Goal: Task Accomplishment & Management: Use online tool/utility

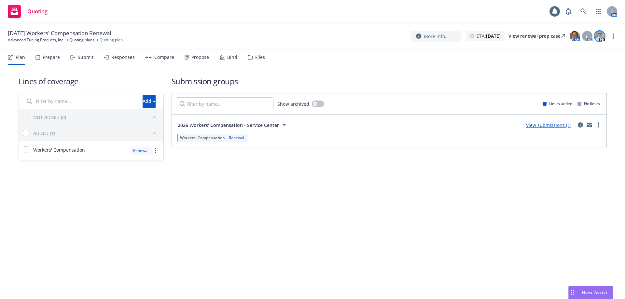
click at [602, 36] on img at bounding box center [600, 36] width 10 height 10
click at [440, 84] on h1 "Submission groups" at bounding box center [389, 81] width 435 height 11
click at [580, 124] on icon "circleInformation" at bounding box center [580, 124] width 5 height 5
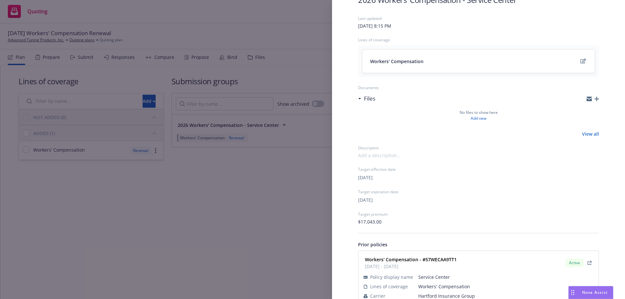
scroll to position [60, 0]
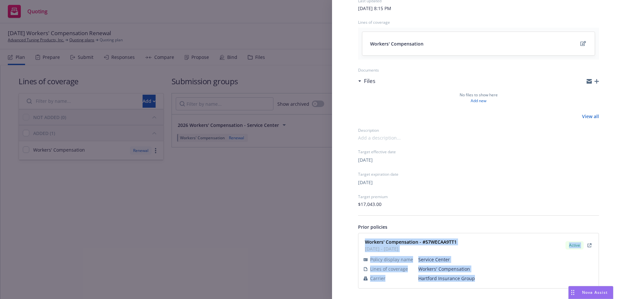
drag, startPoint x: 365, startPoint y: 239, endPoint x: 484, endPoint y: 279, distance: 124.9
click at [484, 279] on div "Workers' Compensation - #57WECAA9TT1 01/11/2025 - 01/11/2026 Active Policy disp…" at bounding box center [478, 260] width 233 height 47
drag, startPoint x: 372, startPoint y: 234, endPoint x: 374, endPoint y: 244, distance: 10.4
copy div "Workers' Compensation - #57WECAA9TT1 01/11/2025 - 01/11/2026 Active Policy disp…"
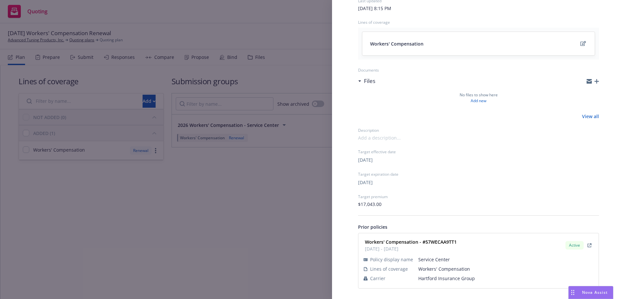
click at [308, 209] on div "Submission group 2026 Workers' Compensation - Service Center Last updated Wedne…" at bounding box center [312, 149] width 625 height 299
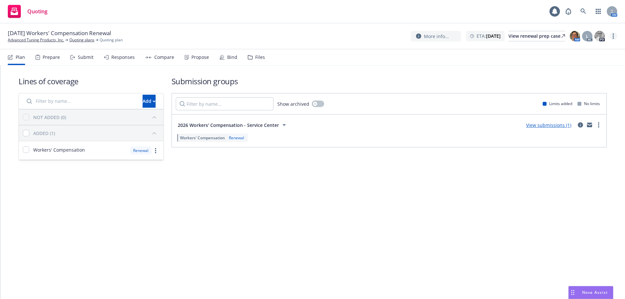
click at [614, 38] on circle "more" at bounding box center [613, 37] width 1 height 1
click at [585, 87] on link "Archive quoting plan" at bounding box center [581, 88] width 73 height 13
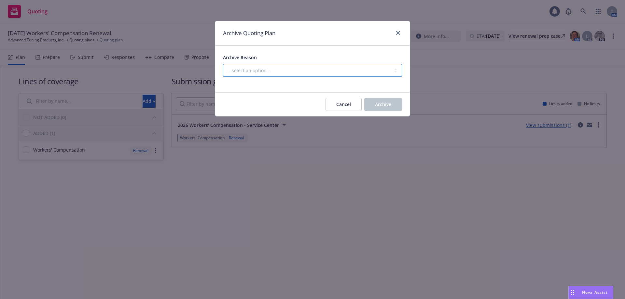
click at [336, 73] on select "-- select an option -- All policies in this renewal plan are auto-renewed Creat…" at bounding box center [312, 70] width 179 height 13
select select "ARCHIVED_RENEWAL_POLICY_AUTO_RENEWED"
click at [223, 64] on select "-- select an option -- All policies in this renewal plan are auto-renewed Creat…" at bounding box center [312, 70] width 179 height 13
click at [376, 105] on span "Archive" at bounding box center [383, 104] width 16 height 6
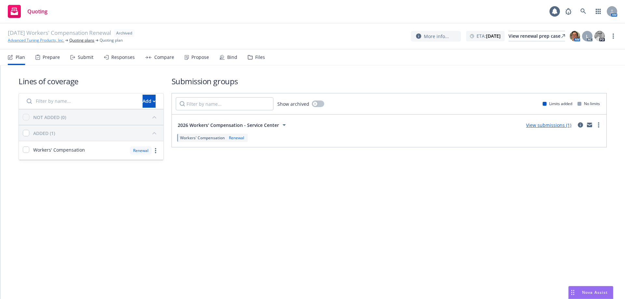
click at [27, 43] on link "Advanced Tuning Products, Inc." at bounding box center [36, 40] width 56 height 6
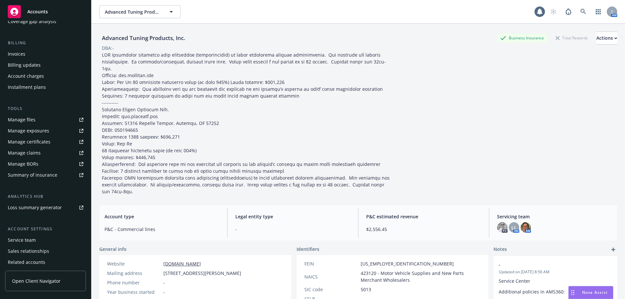
scroll to position [125, 0]
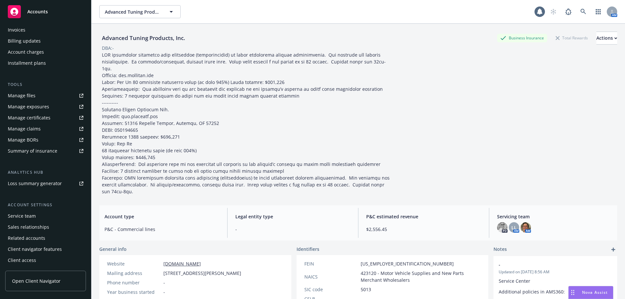
click at [44, 215] on div "Service team" at bounding box center [46, 216] width 76 height 10
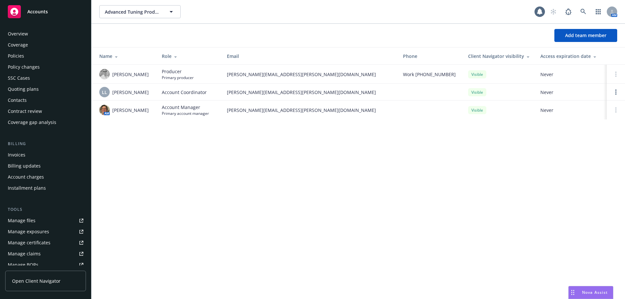
click at [20, 56] on div "Policies" at bounding box center [16, 56] width 16 height 10
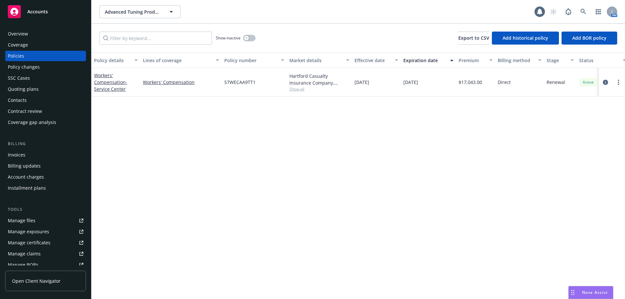
click at [302, 88] on span "Show all" at bounding box center [320, 89] width 60 height 6
drag, startPoint x: 178, startPoint y: 149, endPoint x: 162, endPoint y: 149, distance: 16.3
click at [178, 149] on div "Policy details Lines of coverage Policy number Market details Effective date Ex…" at bounding box center [359, 175] width 534 height 247
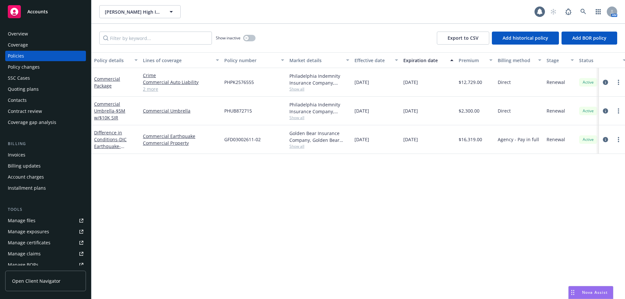
click at [26, 99] on div "Contacts" at bounding box center [46, 100] width 76 height 10
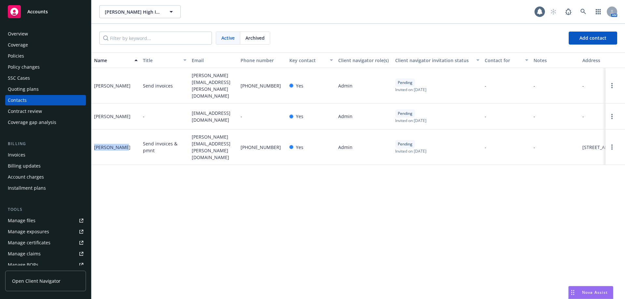
drag, startPoint x: 95, startPoint y: 129, endPoint x: 130, endPoint y: 138, distance: 36.2
click at [130, 138] on div "Mike Courson" at bounding box center [116, 147] width 49 height 35
copy div "Mike Courson"
drag, startPoint x: 188, startPoint y: 129, endPoint x: 217, endPoint y: 144, distance: 32.3
click at [217, 144] on div "Mike Courson Send invoices & pmnt mike.courson@nmrk.com (415) 999-4909 Yes Admi…" at bounding box center [359, 147] width 534 height 35
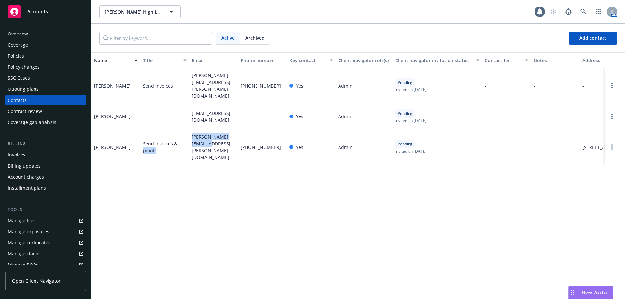
click at [193, 138] on span "mike.courson@nmrk.com" at bounding box center [214, 147] width 44 height 27
drag, startPoint x: 191, startPoint y: 129, endPoint x: 207, endPoint y: 141, distance: 20.0
click at [207, 141] on div "mike.courson@nmrk.com" at bounding box center [213, 147] width 49 height 35
copy span "mike.courson@nmrk.com"
drag, startPoint x: 239, startPoint y: 131, endPoint x: 283, endPoint y: 135, distance: 43.9
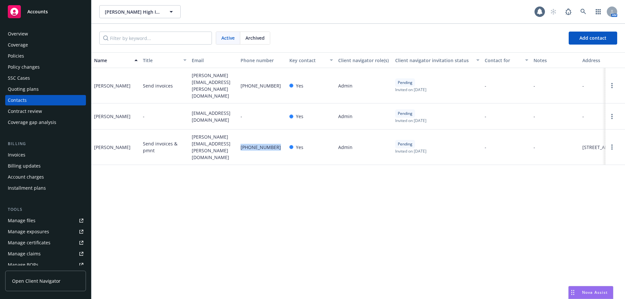
click at [283, 135] on div "(415) 999-4909" at bounding box center [262, 147] width 49 height 35
copy span "(415) 999-4909"
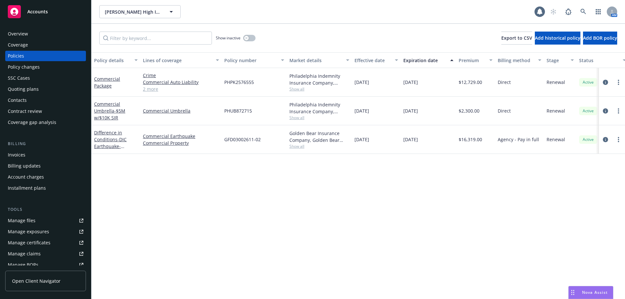
click at [106, 114] on div "Commercial Umbrella - $5M w/$10K SIR" at bounding box center [116, 111] width 44 height 21
click at [108, 108] on link "Commercial Umbrella - $5M w/$10K SIR" at bounding box center [109, 111] width 31 height 20
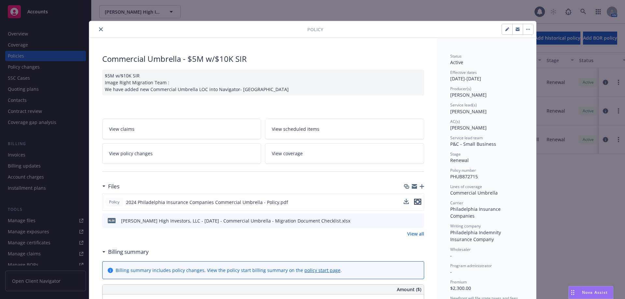
click at [418, 201] on button "preview file" at bounding box center [417, 202] width 7 height 6
click at [99, 29] on icon "close" at bounding box center [101, 29] width 4 height 4
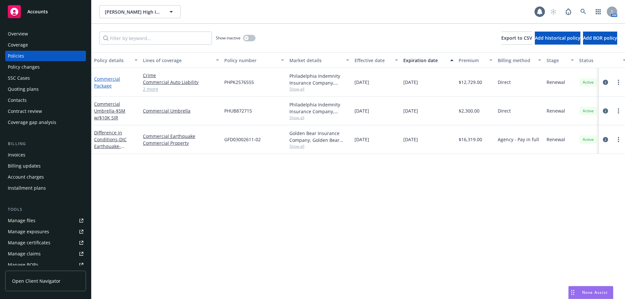
click at [103, 83] on link "Commercial Package" at bounding box center [107, 82] width 26 height 13
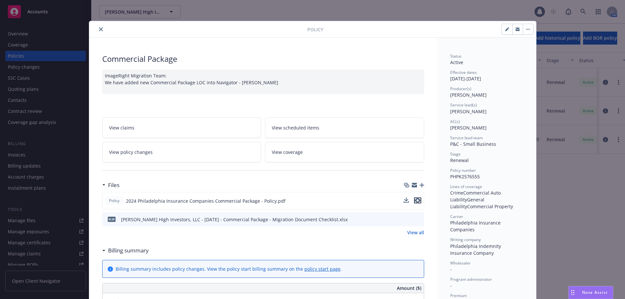
click at [416, 202] on icon "preview file" at bounding box center [418, 200] width 6 height 5
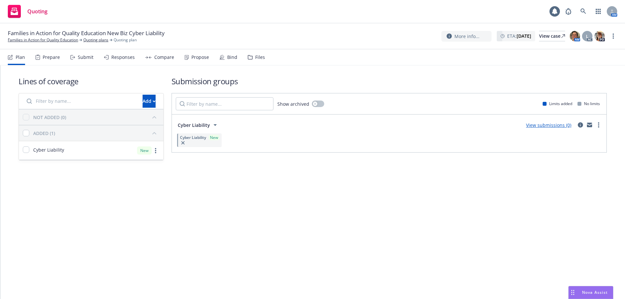
click at [548, 124] on link "View submissions (0)" at bounding box center [548, 125] width 45 height 6
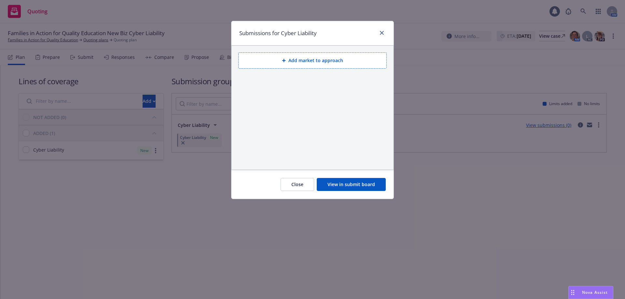
click at [307, 61] on button "Add market to approach" at bounding box center [312, 60] width 149 height 16
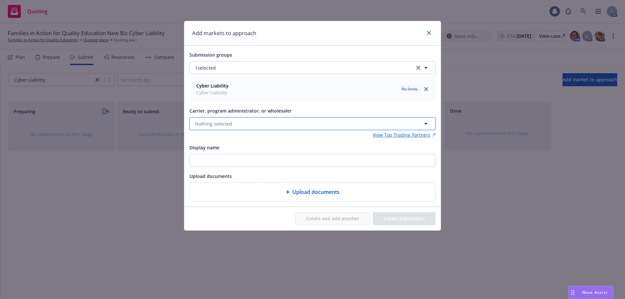
click at [237, 125] on button "Nothing selected" at bounding box center [313, 123] width 246 height 13
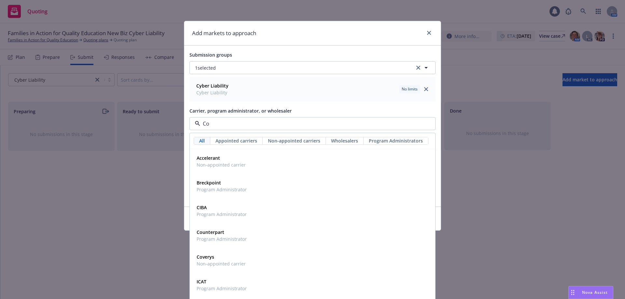
type input "Coa"
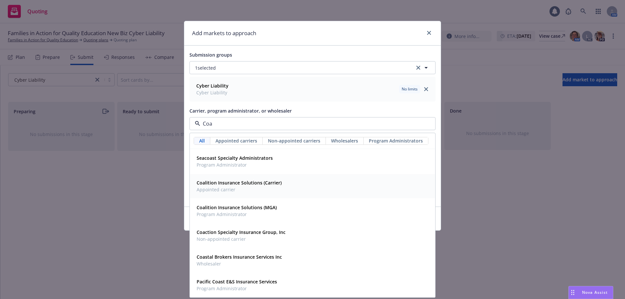
click at [221, 181] on strong "Coalition Insurance Solutions (Carrier)" at bounding box center [239, 183] width 85 height 6
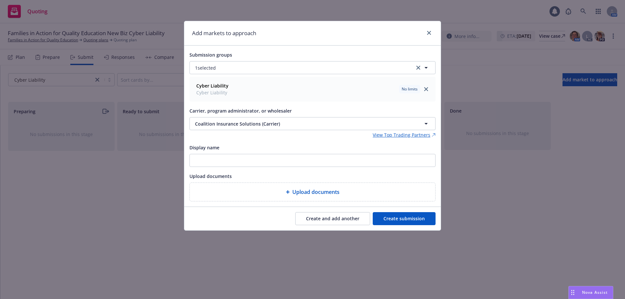
click at [398, 225] on button "Create submission" at bounding box center [404, 218] width 63 height 13
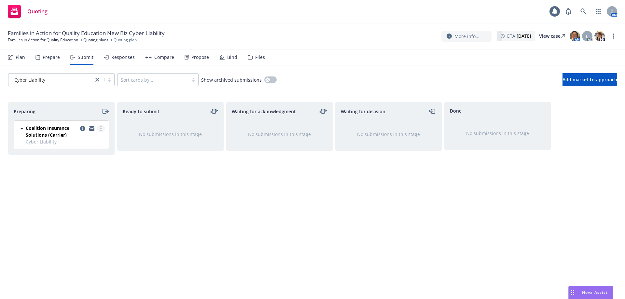
click at [102, 131] on link "more" at bounding box center [101, 129] width 8 height 8
click at [95, 142] on span "Complete preparation" at bounding box center [71, 142] width 64 height 6
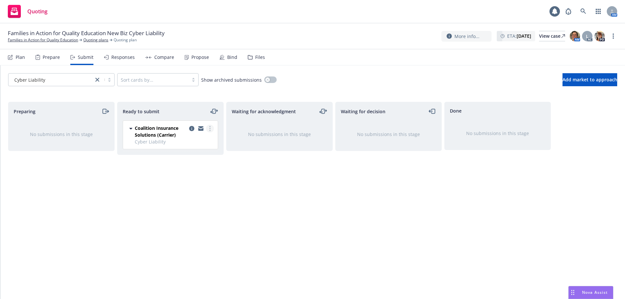
click at [209, 128] on link "more" at bounding box center [210, 129] width 8 height 8
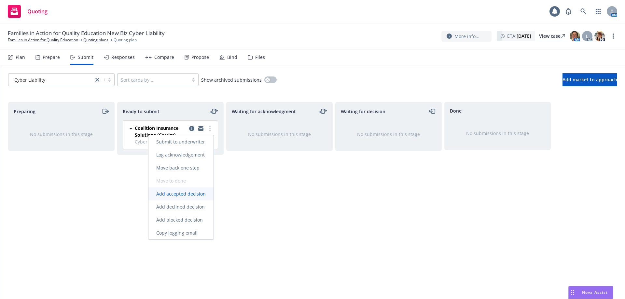
click at [190, 194] on span "Add accepted decision" at bounding box center [181, 194] width 65 height 6
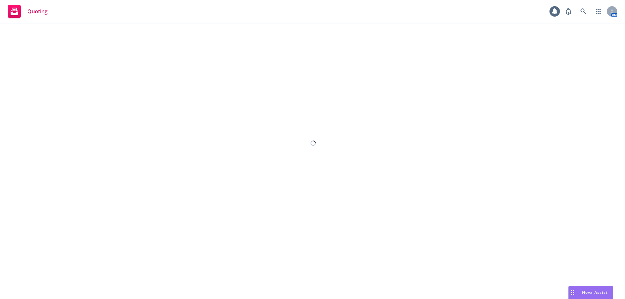
select select "12"
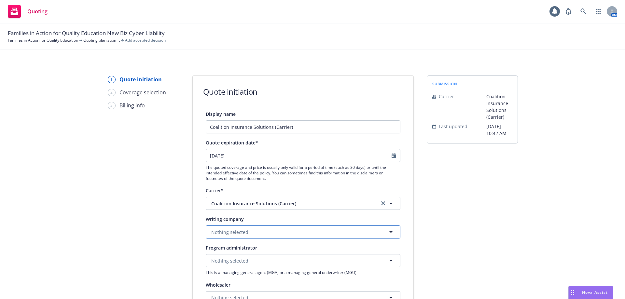
click at [231, 235] on span "Nothing selected" at bounding box center [229, 232] width 37 height 7
click at [235, 254] on span "Domestic - 29530" at bounding box center [246, 257] width 66 height 7
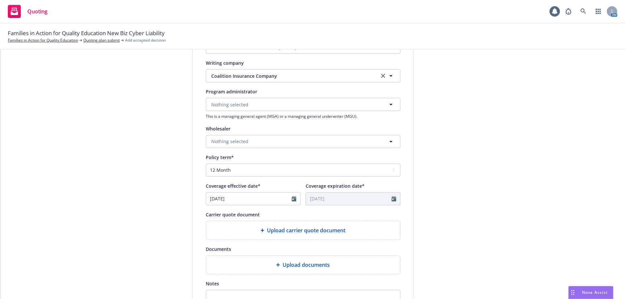
scroll to position [163, 0]
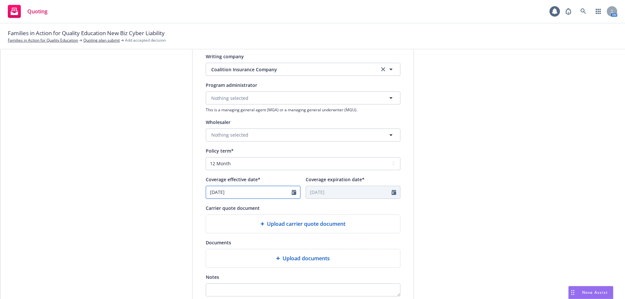
click at [292, 190] on icon "Calendar" at bounding box center [294, 192] width 5 height 5
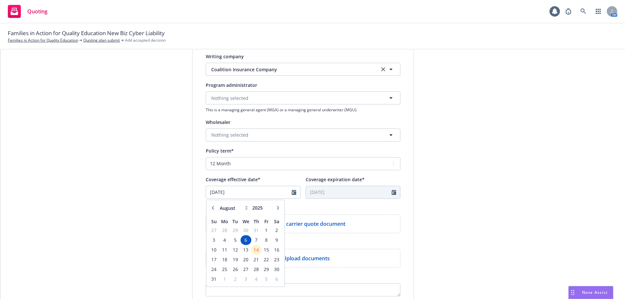
click at [276, 208] on icon "button" at bounding box center [278, 208] width 4 height 4
click at [209, 210] on button "button" at bounding box center [213, 208] width 8 height 8
select select "8"
click at [262, 268] on span "29" at bounding box center [266, 269] width 9 height 8
type input "08/29/2025"
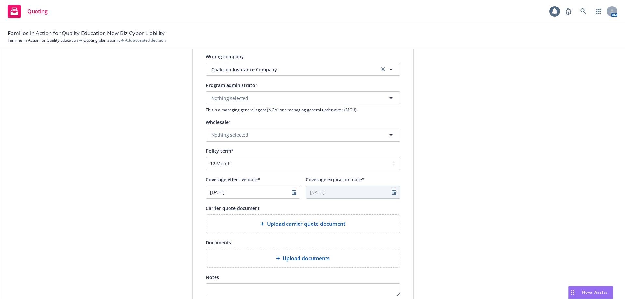
type input "08/29/2026"
click at [292, 191] on icon "Calendar" at bounding box center [294, 192] width 5 height 5
select select "8"
click at [263, 271] on span "29" at bounding box center [266, 269] width 9 height 8
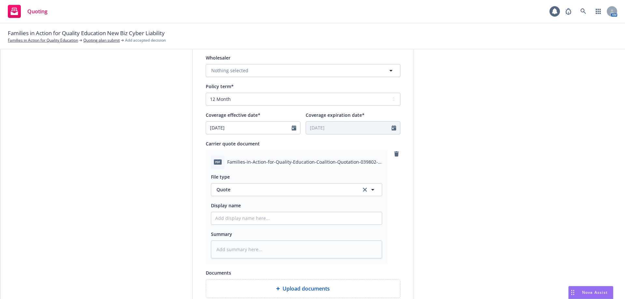
scroll to position [228, 0]
click at [245, 216] on input "Display name" at bounding box center [296, 218] width 171 height 12
type textarea "x"
type input "2"
type textarea "x"
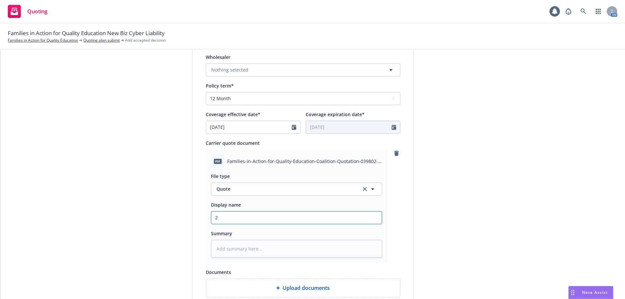
type input "25"
type textarea "x"
type input "25-"
type textarea "x"
type input "25-2"
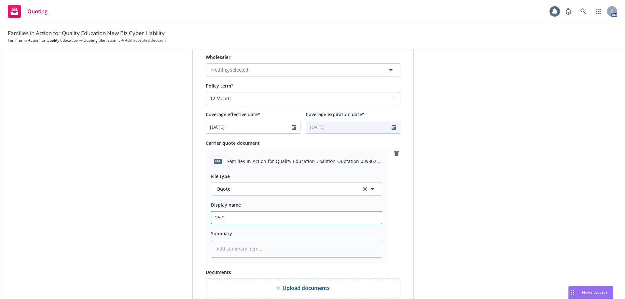
type textarea "x"
type input "25-26"
type textarea "x"
type input "25-26"
type textarea "x"
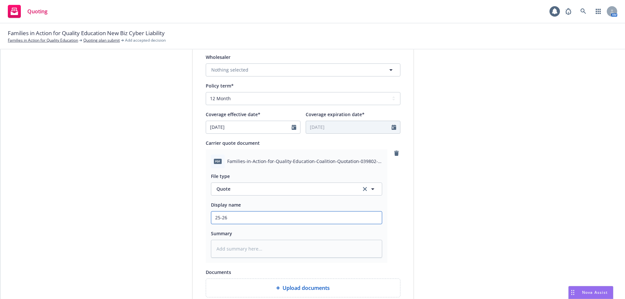
type input "25-26 C"
type textarea "x"
type input "25-26 Cy"
type textarea "x"
type input "25-26 Cyb"
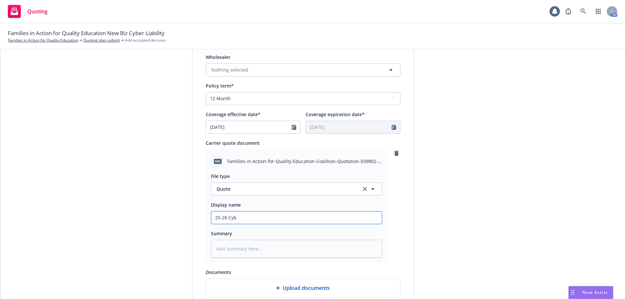
type textarea "x"
type input "25-26 Cybe"
type textarea "x"
type input "25-26 Cyber"
type textarea "x"
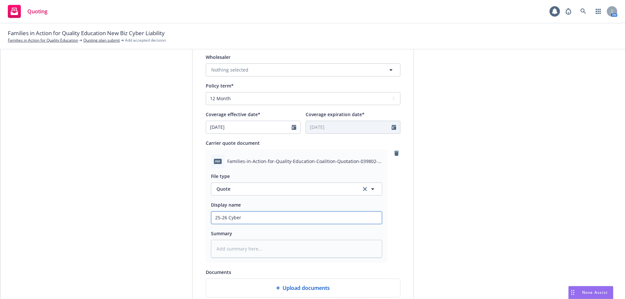
type input "25-26 Cyber"
type textarea "x"
type input "25-26 Cyber L"
type textarea "x"
type input "25-26 Cyber Li"
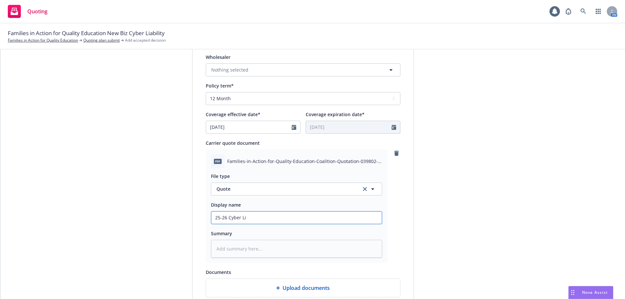
type textarea "x"
type input "25-26 Cyber Lia"
type textarea "x"
type input "25-26 Cyber Liab"
type textarea "x"
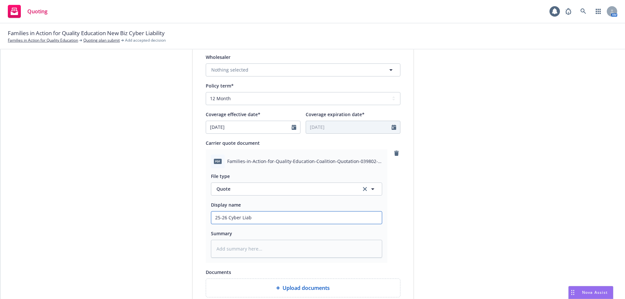
type input "25-26 Cyber Liabi"
type textarea "x"
type input "25-26 Cyber Liabil"
type textarea "x"
type input "25-26 Cyber Liabili"
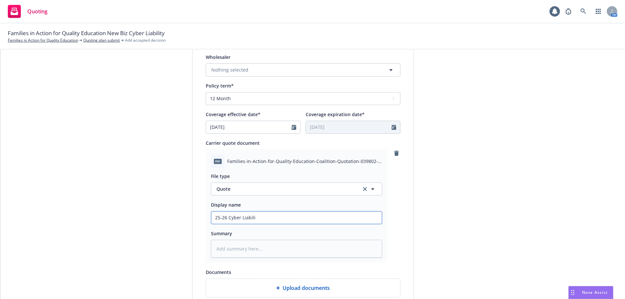
type textarea "x"
type input "25-26 Cyber Liabilit"
type textarea "x"
type input "25-26 Cyber Liability"
type textarea "x"
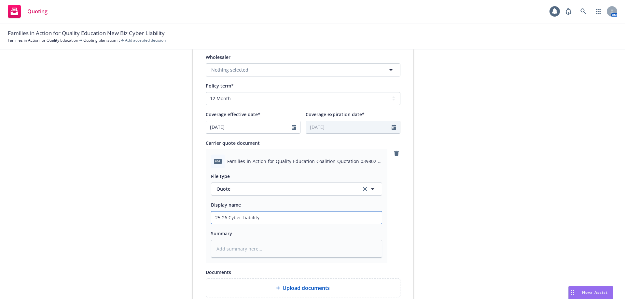
type input "25-26 Cyber Liability"
type textarea "x"
type input "25-26 Cyber Liability Q"
type textarea "x"
type input "25-26 Cyber Liability Qu"
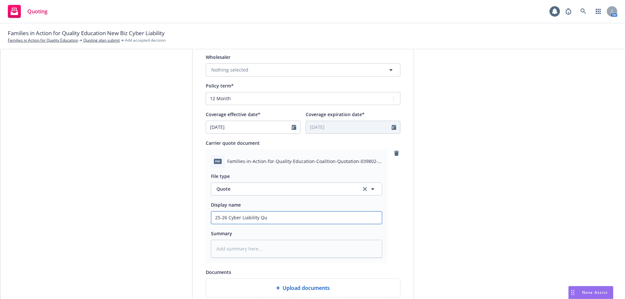
type textarea "x"
type input "25-26 Cyber Liability Quo"
type textarea "x"
type input "25-26 Cyber Liability Quot"
type textarea "x"
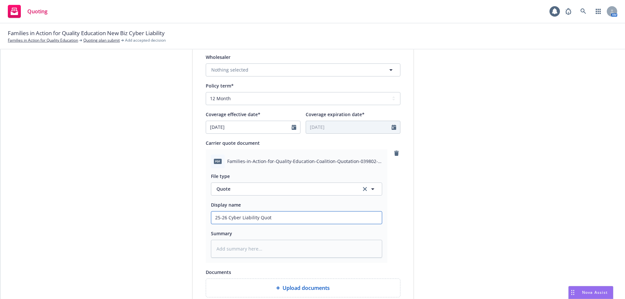
type input "25-26 Cyber Liability Quote"
type textarea "x"
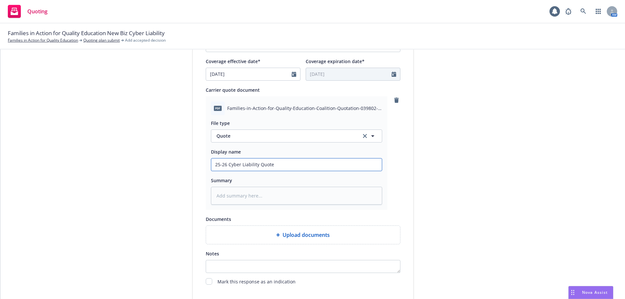
scroll to position [334, 0]
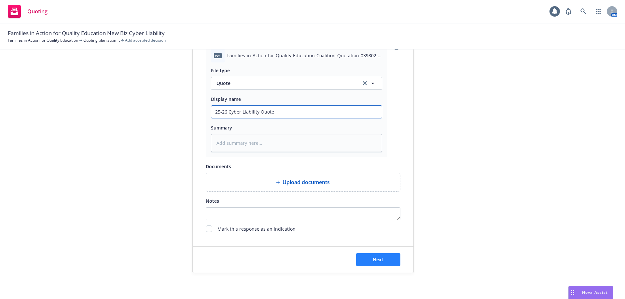
type input "25-26 Cyber Liability Quote"
click at [363, 257] on button "Next" at bounding box center [378, 259] width 44 height 13
type textarea "x"
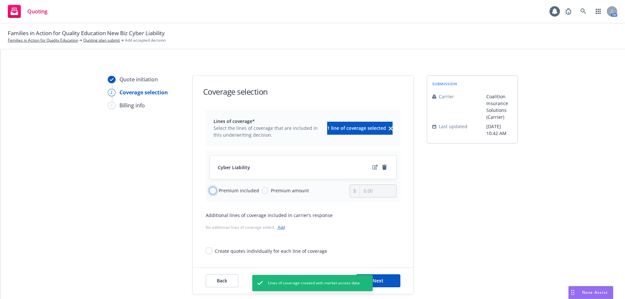
click at [211, 190] on input "Premium included" at bounding box center [213, 191] width 7 height 7
radio input "true"
click at [390, 281] on button "Next" at bounding box center [378, 281] width 44 height 13
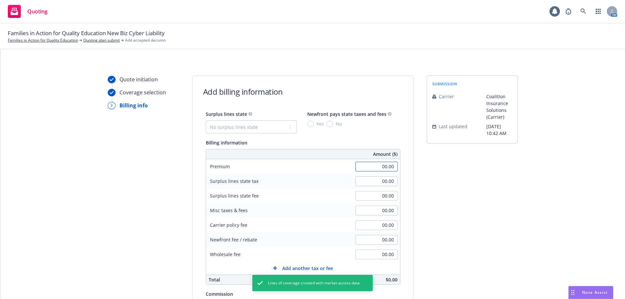
click at [376, 166] on input "00.00" at bounding box center [377, 167] width 42 height 10
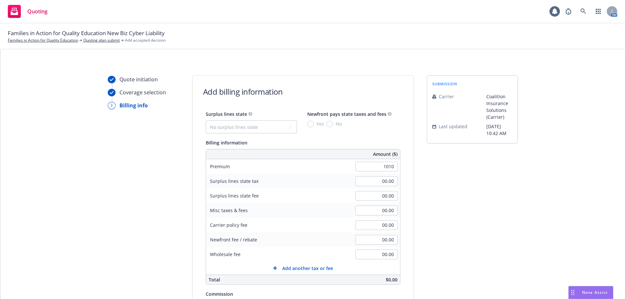
type input "1,010.00"
click at [474, 179] on div "submission Carrier Coalition Insurance Solutions (Carrier) Last updated 8/14, 1…" at bounding box center [472, 242] width 91 height 333
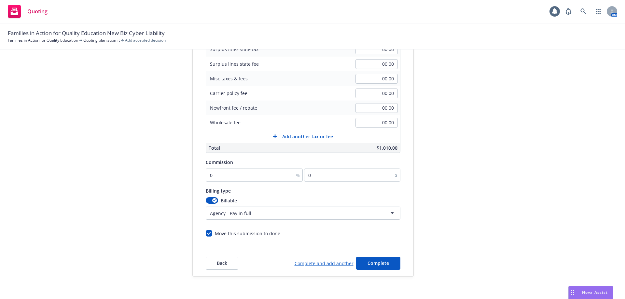
scroll to position [135, 0]
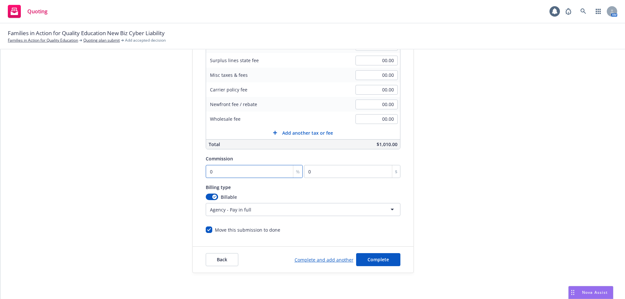
click at [213, 175] on input "0" at bounding box center [254, 171] width 97 height 13
type input "1"
type input "10.1"
type input "15"
type input "151.5"
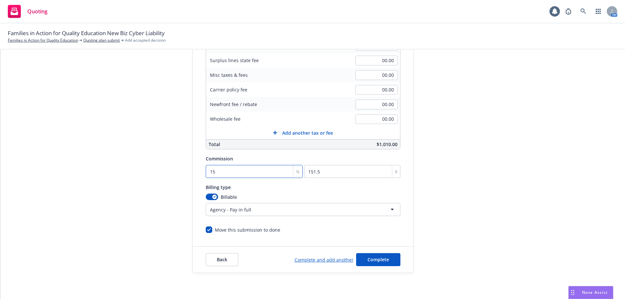
type input "15"
click at [548, 208] on div "Quote initiation Coverage selection 3 Billing info Add billing information Surp…" at bounding box center [312, 106] width 609 height 333
click at [368, 262] on span "Complete" at bounding box center [378, 260] width 21 height 6
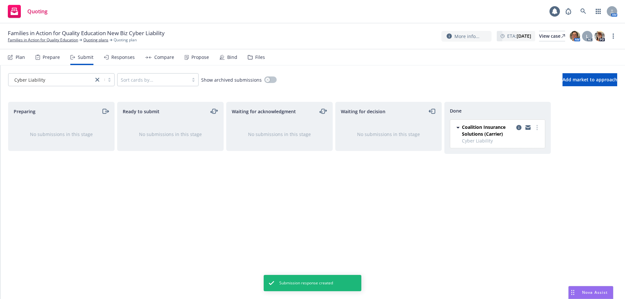
click at [194, 55] on div "Propose" at bounding box center [200, 57] width 18 height 5
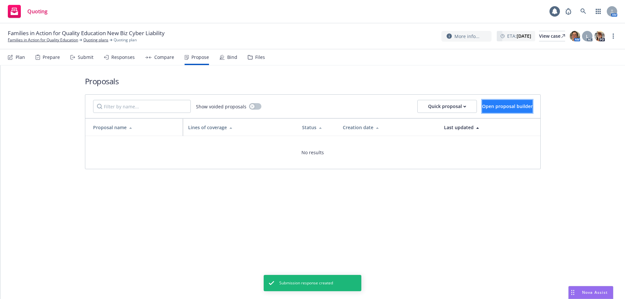
click at [482, 104] on span "Open proposal builder" at bounding box center [507, 106] width 50 height 6
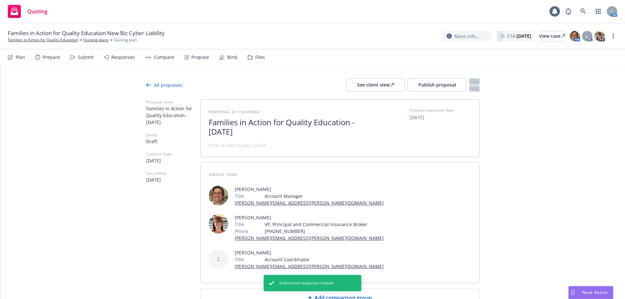
click at [210, 123] on span "Families in Action for Quality Education - August 2025" at bounding box center [289, 127] width 160 height 19
click at [205, 121] on div "Proposal of coverage Families in Action for Quality Education - August 2025 Pro…" at bounding box center [340, 128] width 278 height 57
click at [209, 122] on span "Families in Action for Quality Education - August 2025" at bounding box center [289, 127] width 160 height 19
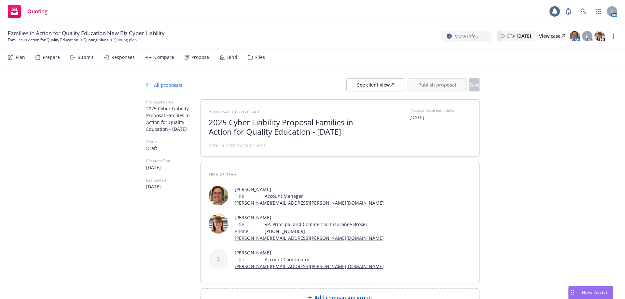
click at [314, 123] on span "2025 Cyber Liability Proposal Families in Action for Quality Education - August…" at bounding box center [289, 127] width 160 height 19
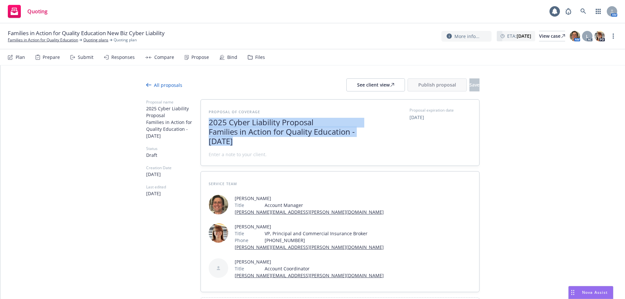
click at [256, 145] on div "Proposal of coverage 2025 Cyber Liability Proposal Families in Action for Quali…" at bounding box center [289, 132] width 160 height 50
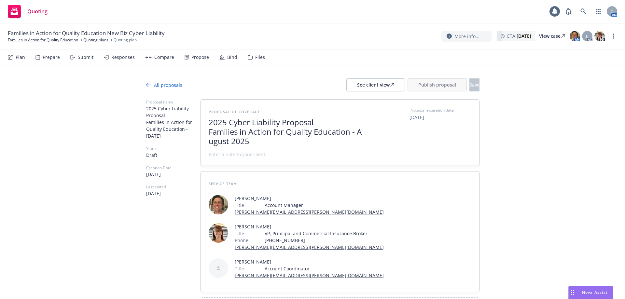
click at [245, 141] on span "2025 Cyber Liability Proposal Families in Action for Quality Education - A ugus…" at bounding box center [289, 132] width 160 height 28
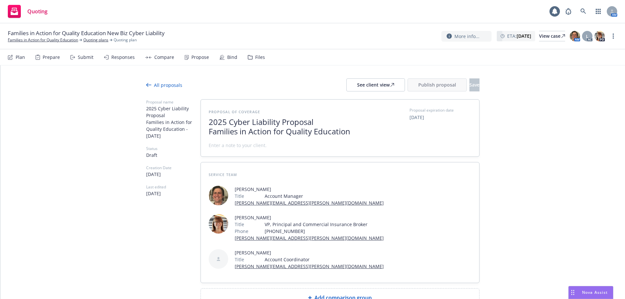
click at [209, 134] on span "2025 Cyber Liability Proposal Families in Action for Quality Education" at bounding box center [289, 127] width 160 height 19
click at [238, 145] on span at bounding box center [238, 145] width 58 height 7
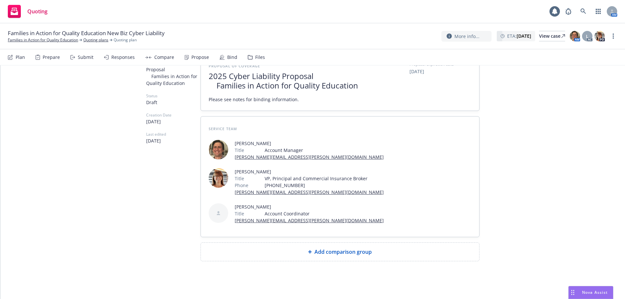
scroll to position [47, 0]
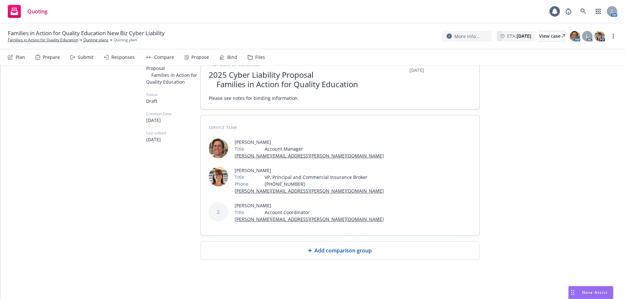
click at [322, 250] on span "Add comparison group" at bounding box center [343, 251] width 57 height 8
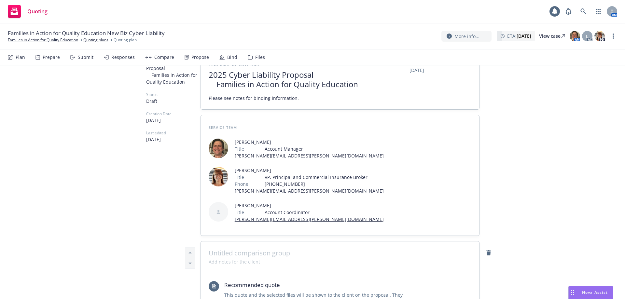
type textarea "x"
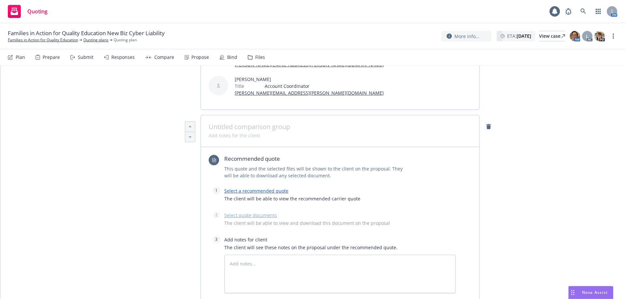
scroll to position [177, 0]
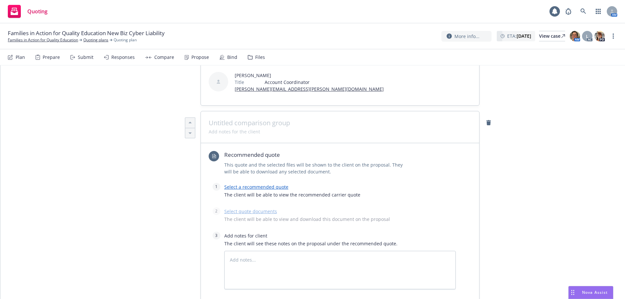
click at [224, 127] on span at bounding box center [340, 123] width 263 height 8
click at [239, 188] on link "Select a recommended quote" at bounding box center [256, 187] width 64 height 6
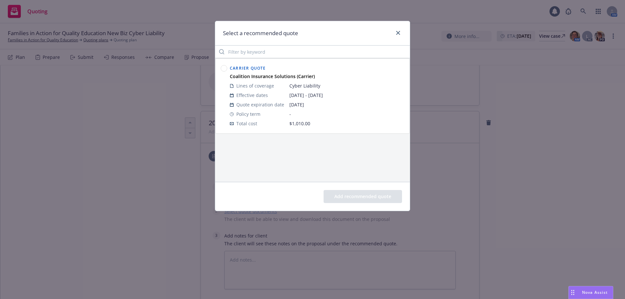
click at [225, 66] on circle at bounding box center [224, 68] width 6 height 6
click at [333, 197] on button "Add recommended quote" at bounding box center [363, 196] width 78 height 13
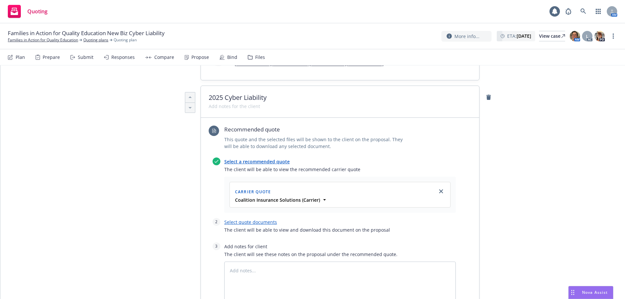
scroll to position [243, 0]
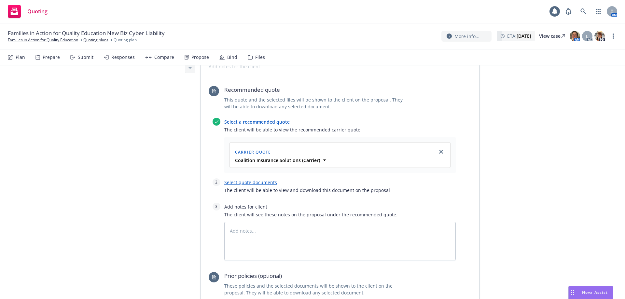
click at [237, 182] on link "Select quote documents" at bounding box center [250, 182] width 53 height 6
type textarea "x"
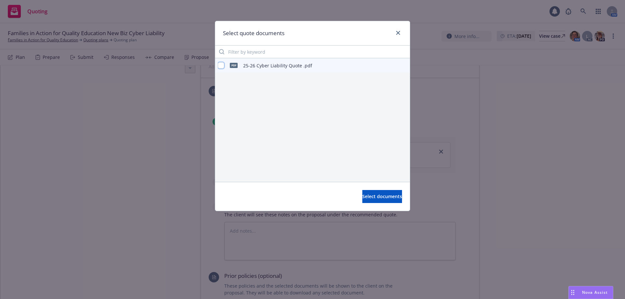
click at [220, 63] on input "checkbox" at bounding box center [221, 65] width 7 height 7
checkbox input "true"
drag, startPoint x: 366, startPoint y: 198, endPoint x: 287, endPoint y: 213, distance: 80.0
click at [365, 198] on span "Select documents" at bounding box center [382, 196] width 40 height 6
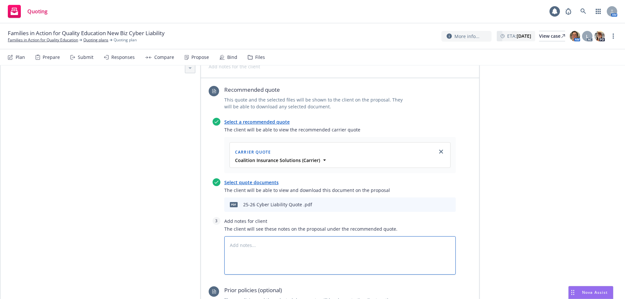
click at [264, 241] on textarea at bounding box center [340, 255] width 232 height 38
type textarea "x"
type textarea "1"
type textarea "x"
type textarea "1."
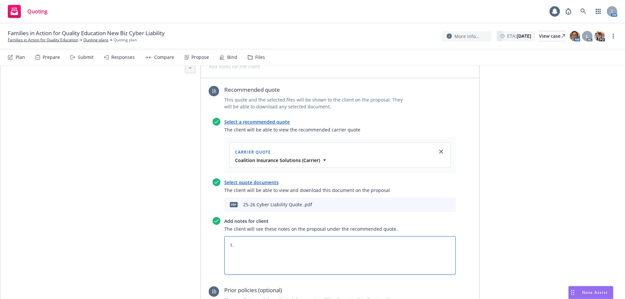
type textarea "x"
type textarea "1."
type textarea "x"
type textarea "1. R"
type textarea "x"
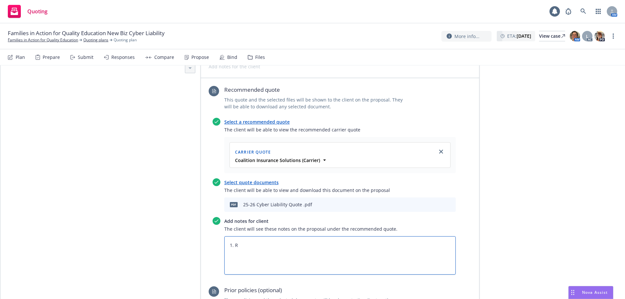
type textarea "1. Re"
type textarea "x"
type textarea "1. Req"
type textarea "x"
type textarea "1. Requ"
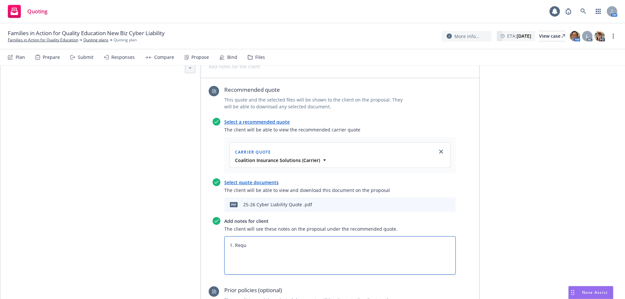
type textarea "x"
type textarea "1. Reque"
type textarea "x"
type textarea "1. Reques"
type textarea "x"
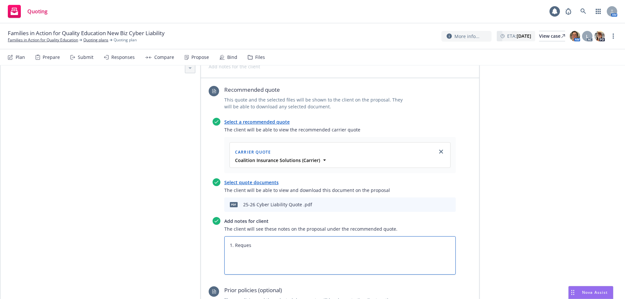
type textarea "1. Request"
type textarea "x"
type textarea "1. Request"
type textarea "x"
type textarea "1. Request t"
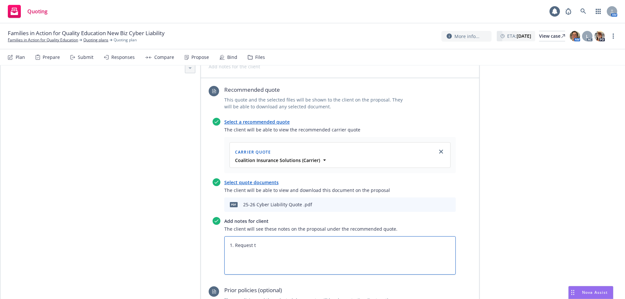
type textarea "x"
type textarea "1. Request to"
type textarea "x"
type textarea "1. Request to"
type textarea "x"
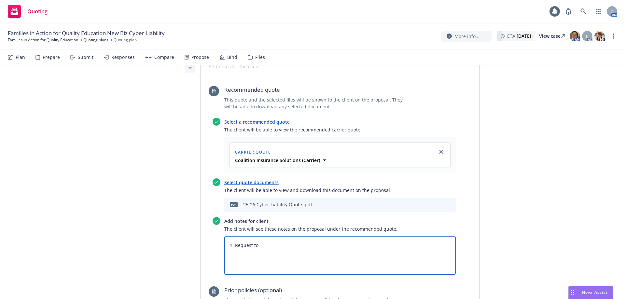
type textarea "1. Request to b"
type textarea "x"
type textarea "1. Request to"
type textarea "x"
type textarea "1. Request to B"
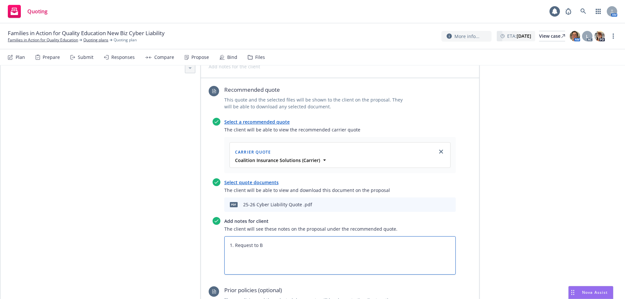
type textarea "x"
type textarea "1. Request to Bi"
type textarea "x"
type textarea "1. Request to Bin"
type textarea "x"
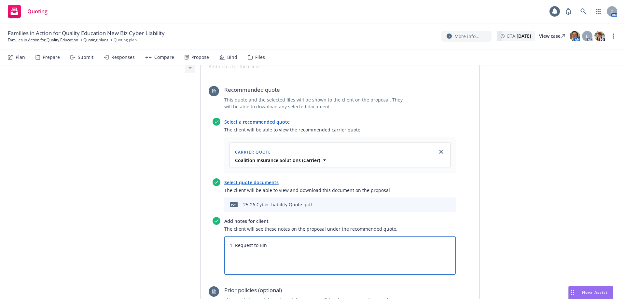
type textarea "1. Request to Bind"
type textarea "x"
type textarea "1. Request to Bind"
type textarea "x"
type textarea "1. Request to Bind"
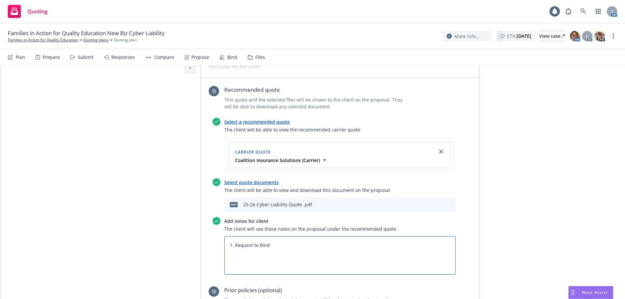
type textarea "x"
type textarea "1. Request to Bind 2"
type textarea "x"
type textarea "1. Request to Bind 2."
type textarea "x"
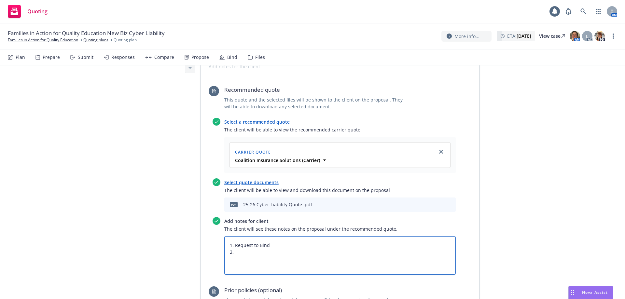
type textarea "1. Request to Bind 2."
type textarea "x"
type textarea "1. Request to Bind 2. S"
type textarea "x"
type textarea "1. Request to Bind 2. Si"
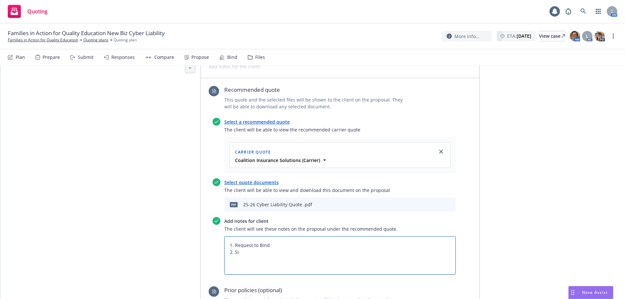
type textarea "x"
type textarea "1. Request to Bind 2. Sig"
type textarea "x"
type textarea "1. Request to Bind 2. Sign"
type textarea "x"
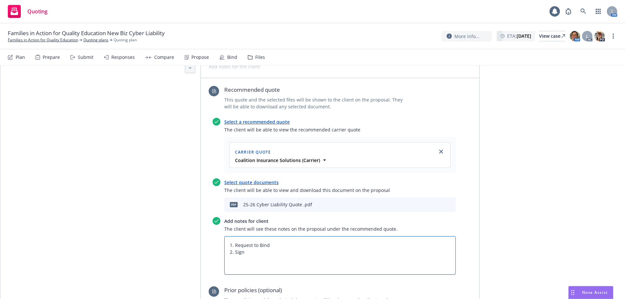
type textarea "1. Request to Bind 2. Signe"
type textarea "x"
type textarea "1. Request to Bind 2. Signed"
type textarea "x"
type textarea "1. Request to Bind 2. Signed"
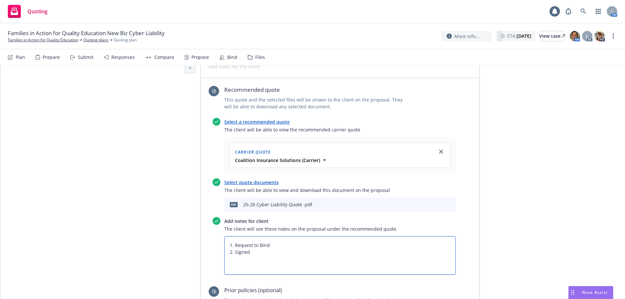
type textarea "x"
type textarea "1. Request to Bind 2. Signed A"
type textarea "x"
type textarea "1. Request to Bind 2. Signed Ap"
type textarea "x"
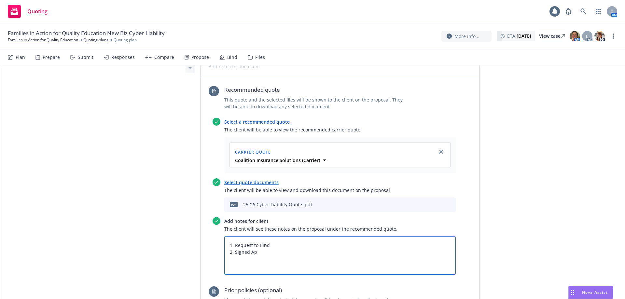
type textarea "1. Request to Bind 2. Signed App"
type textarea "x"
type textarea "1. Request to Bind 2. Signed Appl"
type textarea "x"
type textarea "1. Request to Bind 2. Signed Appli"
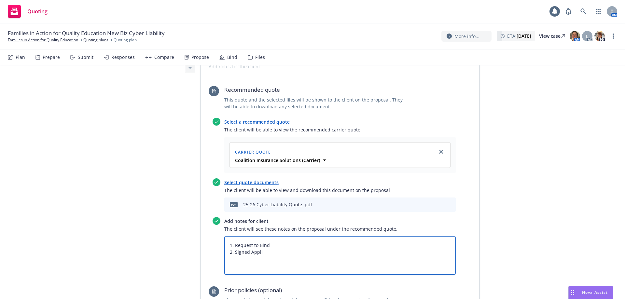
type textarea "x"
type textarea "1. Request to Bind 2. Signed Applic"
type textarea "x"
type textarea "1. Request to Bind 2. Signed Appli"
type textarea "x"
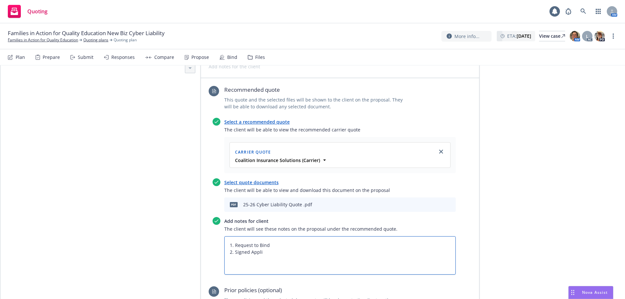
type textarea "1. Request to Bind 2. Signed Appl"
type textarea "x"
type textarea "1. Request to Bind 2. Signed App"
type textarea "x"
type textarea "1. Request to Bind 2. Signed Ap"
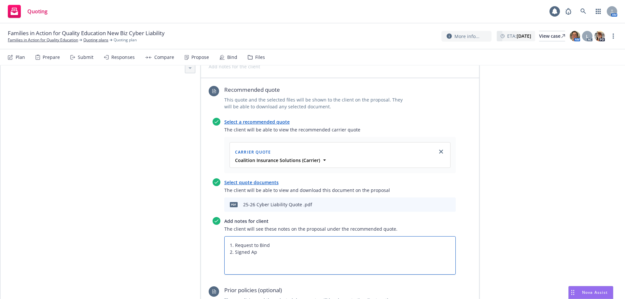
type textarea "x"
type textarea "1. Request to Bind 2. Signed A"
type textarea "x"
type textarea "1. Request to Bind 2. Signed"
type textarea "x"
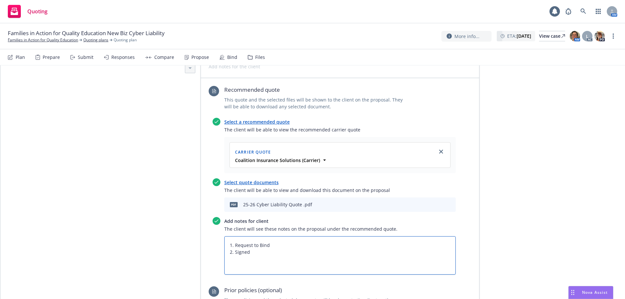
type textarea "1. Request to Bind 2. Signed N"
type textarea "x"
type textarea "1. Request to Bind 2. Signed Ne"
type textarea "x"
type textarea "1. Request to Bind 2. Signed New"
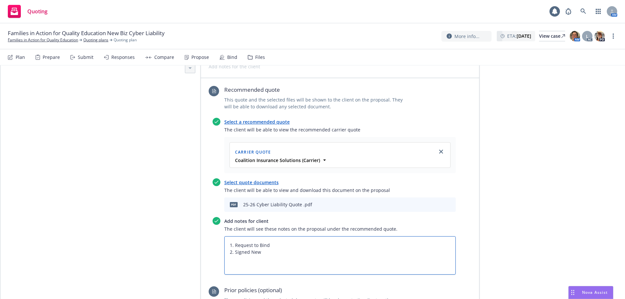
type textarea "x"
type textarea "1. Request to Bind 2. Signed New"
type textarea "x"
type textarea "1. Request to Bind 2. Signed New B"
type textarea "x"
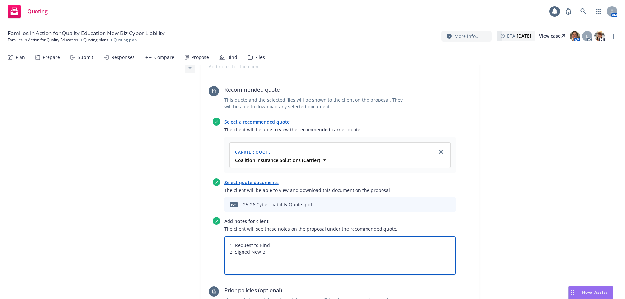
type textarea "1. Request to Bind 2. Signed New Bu"
type textarea "x"
type textarea "1. Request to Bind 2. Signed New Bus"
type textarea "x"
type textarea "1. Request to Bind 2. Signed New Busi"
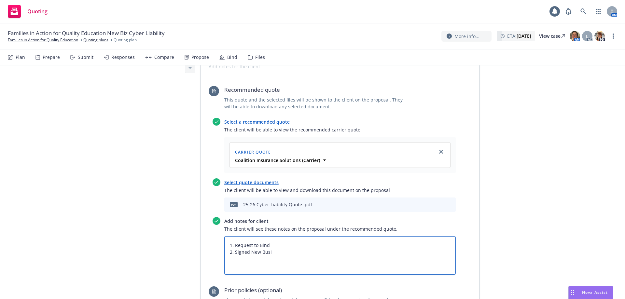
type textarea "x"
type textarea "1. Request to Bind 2. Signed New Busin"
type textarea "x"
type textarea "1. Request to Bind 2. Signed New Busine"
type textarea "x"
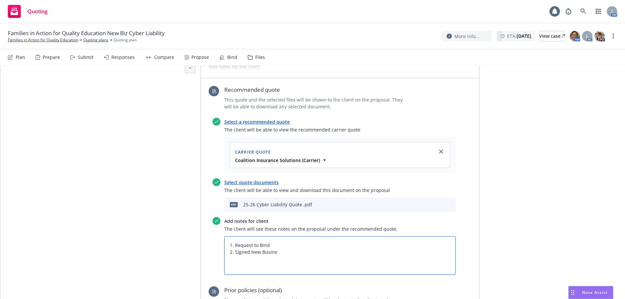
type textarea "1. Request to Bind 2. Signed New Busines"
type textarea "x"
type textarea "1. Request to Bind 2. Signed New Business"
type textarea "x"
type textarea "1. Request to Bind 2. Signed New Business"
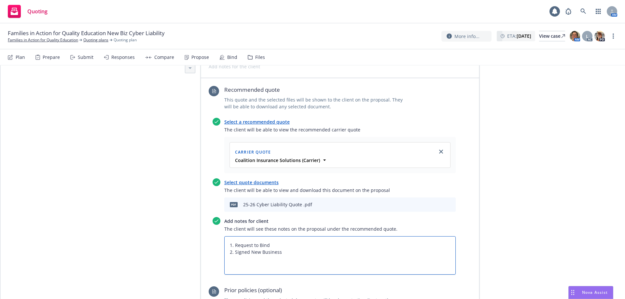
type textarea "x"
type textarea "1. Request to Bind 2. Signed New Business A"
type textarea "x"
type textarea "1. Request to Bind 2. Signed New Business Ap"
type textarea "x"
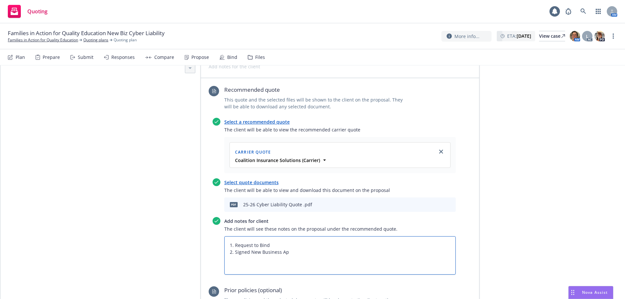
type textarea "1. Request to Bind 2. Signed New Business App"
type textarea "x"
type textarea "1. Request to Bind 2. Signed New Business Appl"
type textarea "x"
type textarea "1. Request to Bind 2. Signed New Business Appli"
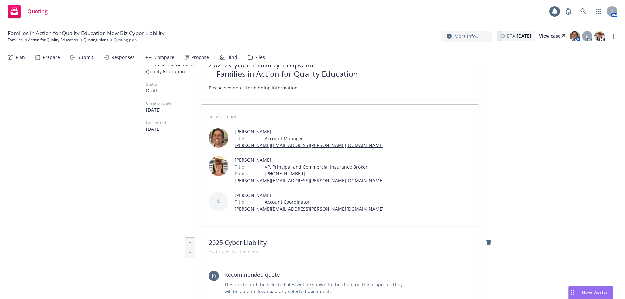
scroll to position [0, 0]
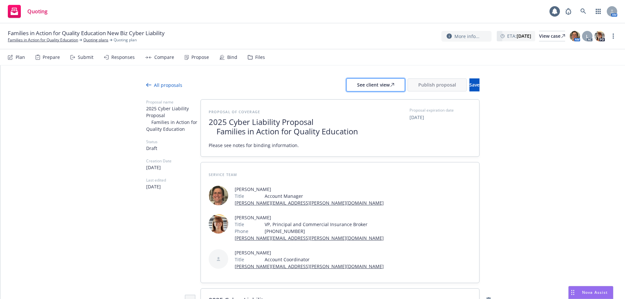
click at [347, 91] on button "See client view" at bounding box center [376, 84] width 59 height 13
click at [408, 82] on button "Publish proposal" at bounding box center [437, 84] width 59 height 13
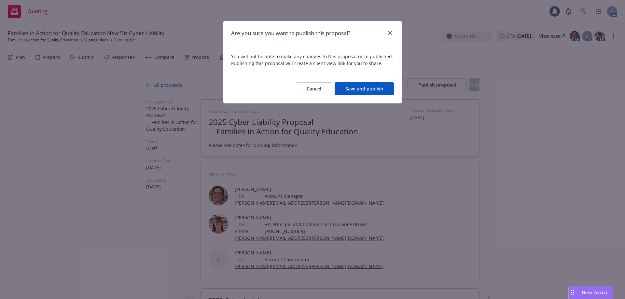
click at [350, 90] on button "Save and publish" at bounding box center [364, 88] width 59 height 13
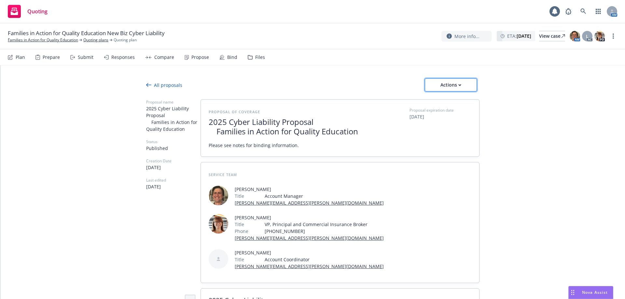
click at [447, 89] on div "Actions" at bounding box center [451, 85] width 31 height 12
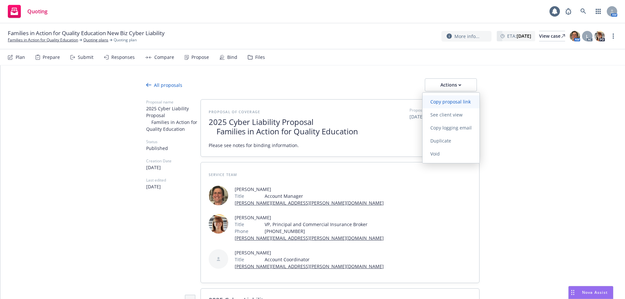
click at [449, 104] on span "Copy proposal link" at bounding box center [451, 102] width 56 height 6
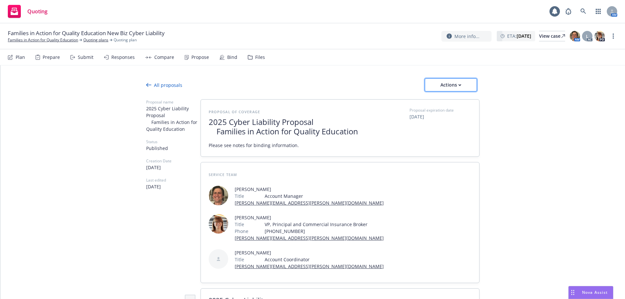
click at [450, 84] on div "Actions" at bounding box center [451, 85] width 31 height 12
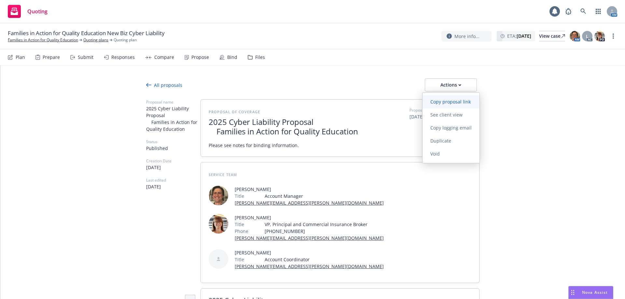
click at [446, 105] on link "Copy proposal link" at bounding box center [451, 101] width 57 height 13
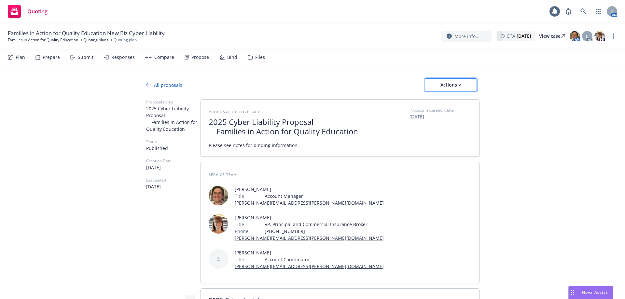
click at [447, 88] on div "Actions" at bounding box center [451, 85] width 31 height 12
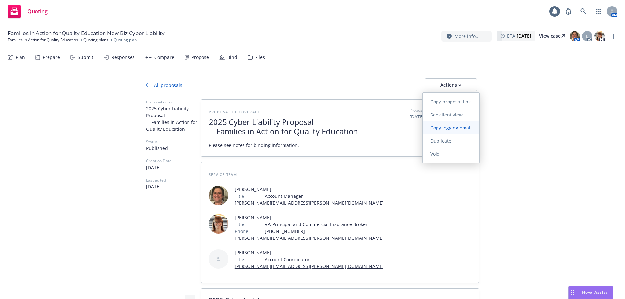
click at [451, 126] on span "Copy logging email" at bounding box center [451, 128] width 57 height 6
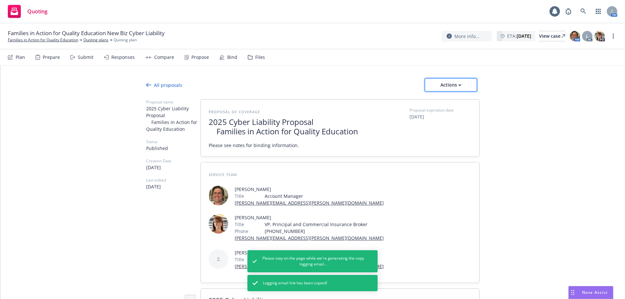
click at [428, 87] on button "Actions" at bounding box center [451, 84] width 52 height 13
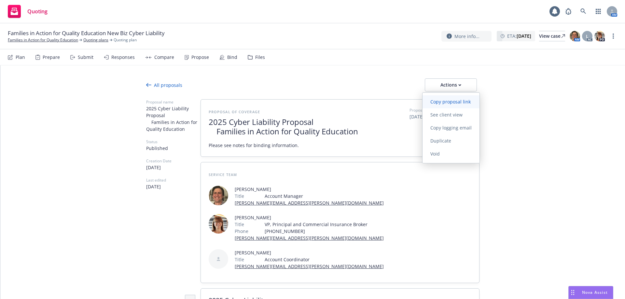
click at [436, 104] on span "Copy proposal link" at bounding box center [451, 102] width 56 height 6
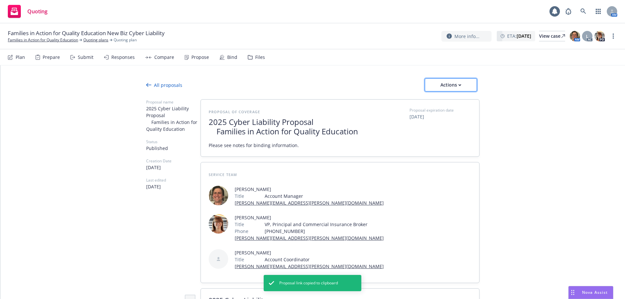
click at [437, 86] on div "Actions" at bounding box center [451, 85] width 31 height 12
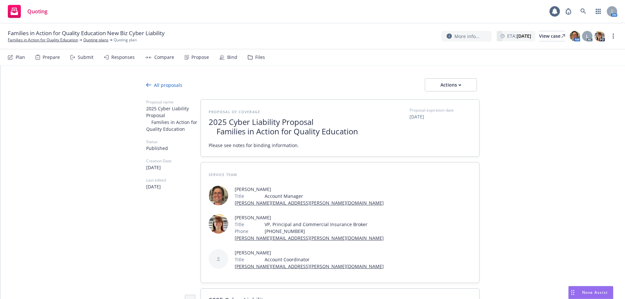
click at [28, 36] on span "Families in Action for Quality Education New Biz Cyber Liability" at bounding box center [86, 33] width 157 height 8
click at [23, 42] on link "Families in Action for Quality Education" at bounding box center [43, 40] width 70 height 6
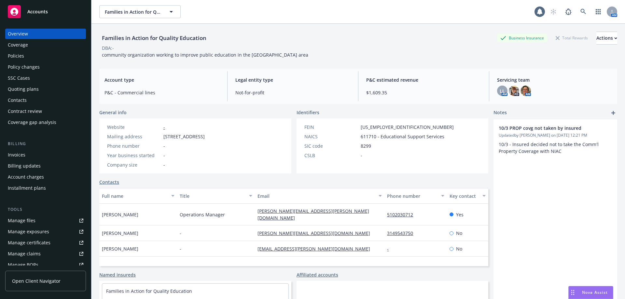
click at [19, 96] on div "Contacts" at bounding box center [17, 100] width 19 height 10
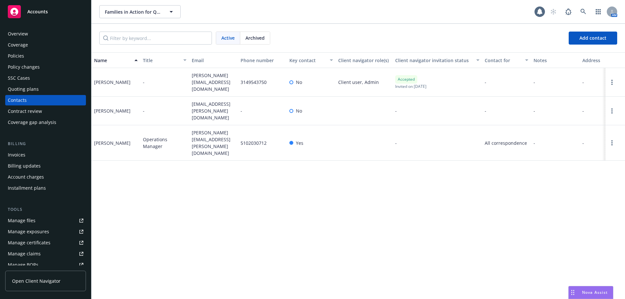
drag, startPoint x: 199, startPoint y: 7, endPoint x: 197, endPoint y: 10, distance: 4.5
click at [199, 7] on div "Families in Action for Quality Education Families in Action for Quality Educati…" at bounding box center [316, 11] width 435 height 13
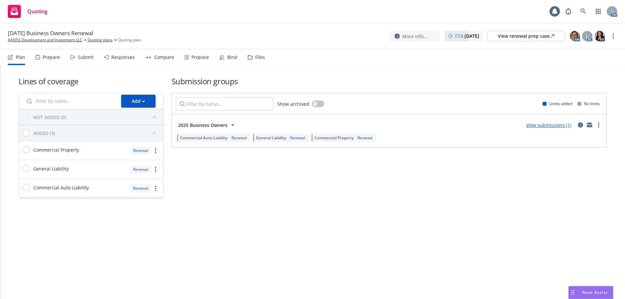
click at [198, 56] on div "Propose" at bounding box center [200, 57] width 18 height 5
click at [560, 126] on link "View submissions (1)" at bounding box center [548, 125] width 45 height 6
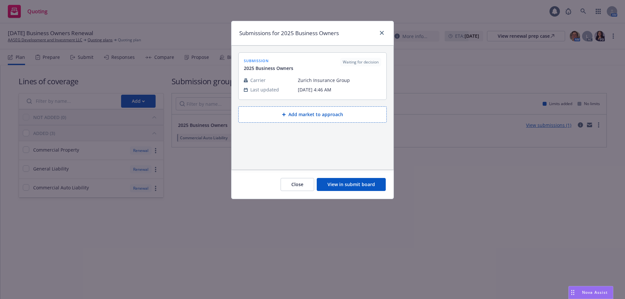
click at [334, 186] on button "View in submit board" at bounding box center [351, 184] width 69 height 13
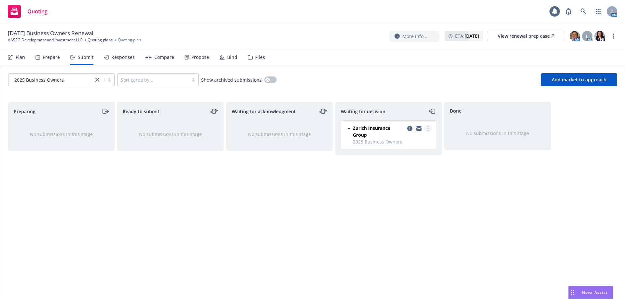
click at [428, 127] on circle "more" at bounding box center [428, 126] width 1 height 1
click at [411, 171] on span "Add accepted decision" at bounding box center [399, 168] width 65 height 6
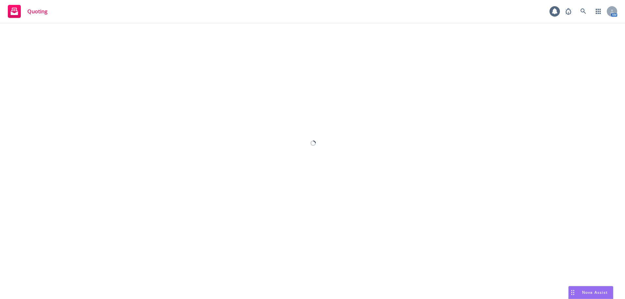
select select "12"
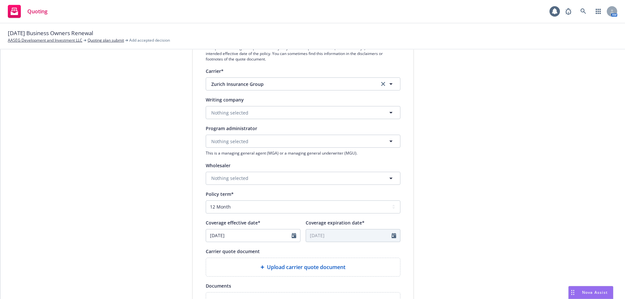
scroll to position [65, 0]
